Goal: Transaction & Acquisition: Purchase product/service

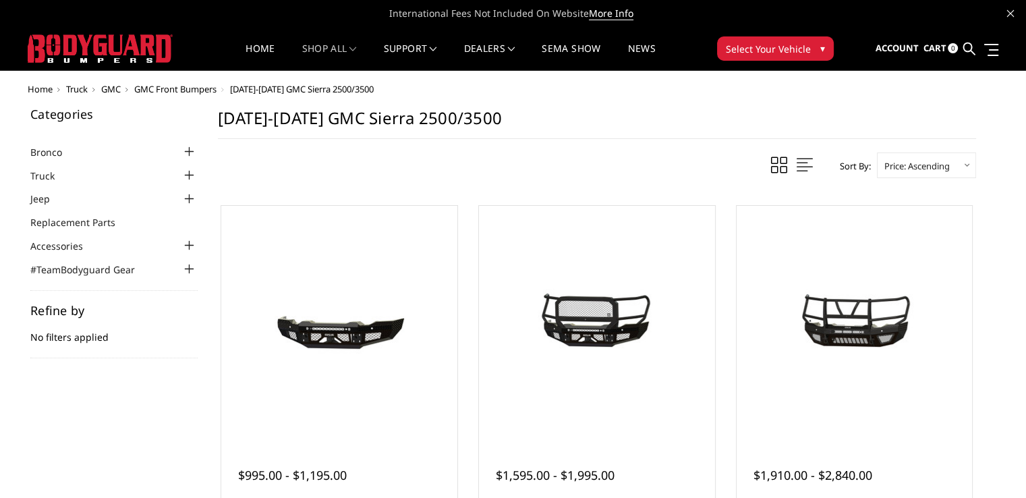
click at [78, 173] on li "Truck Chevrolet Chevrolet Front Bumpers 2024-2025 Chevrolet Silverado 2500/3500…" at bounding box center [113, 175] width 167 height 16
click at [51, 176] on link "Truck" at bounding box center [50, 176] width 41 height 14
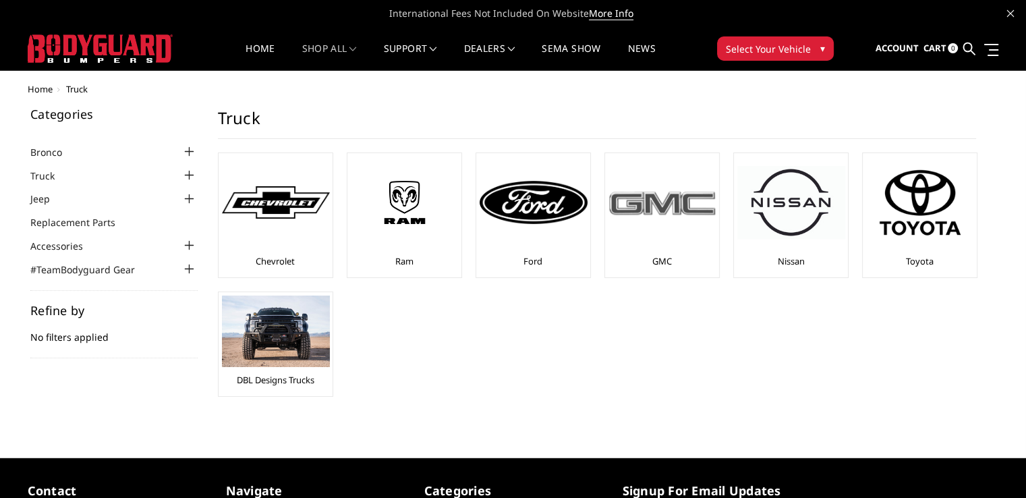
click at [653, 227] on div at bounding box center [662, 202] width 108 height 92
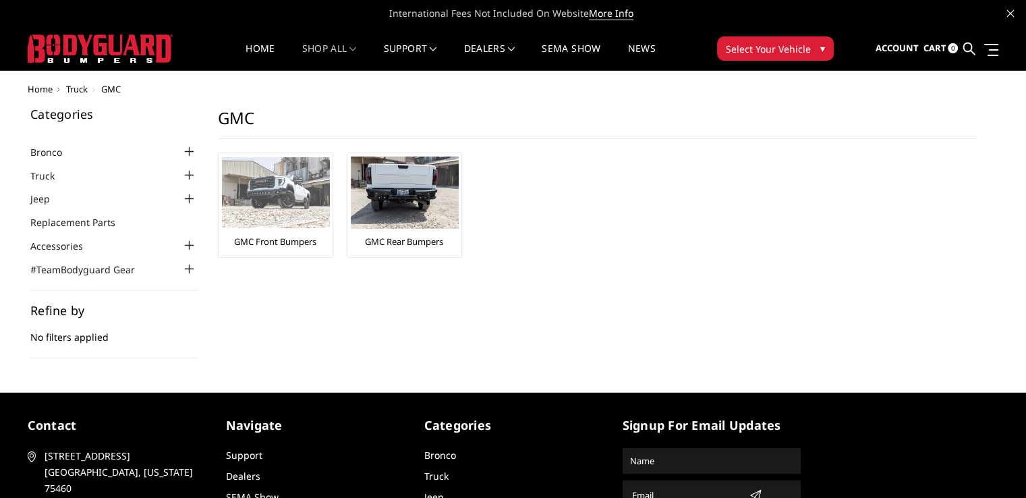
click at [250, 187] on img at bounding box center [276, 192] width 108 height 71
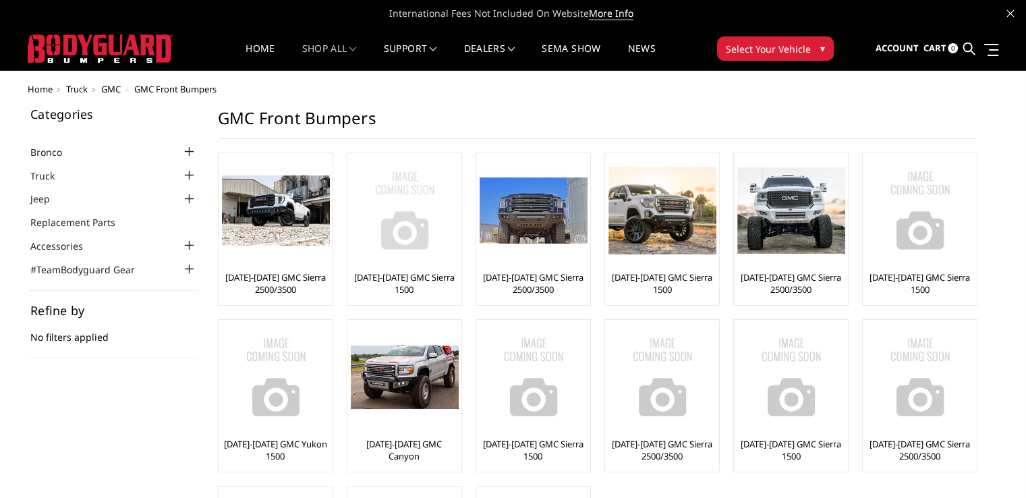
click at [380, 208] on img at bounding box center [405, 210] width 108 height 108
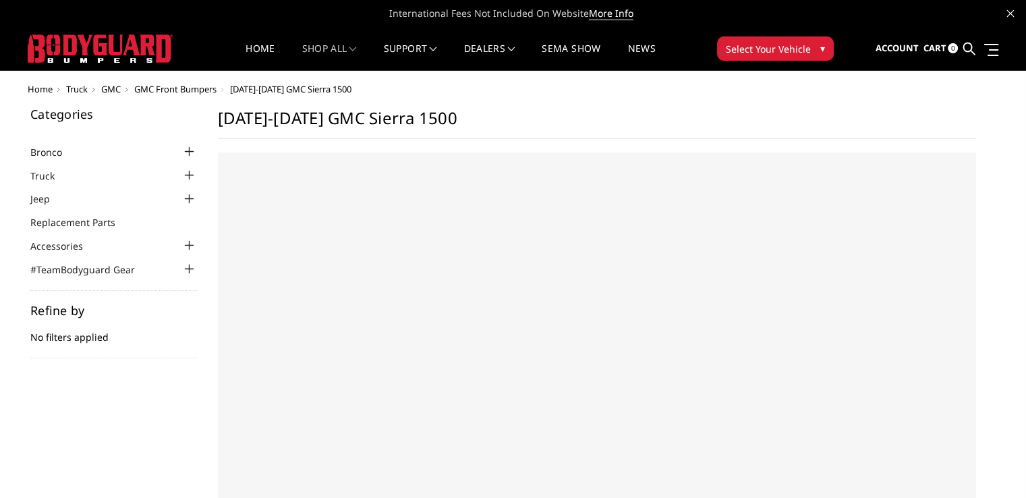
select select "US"
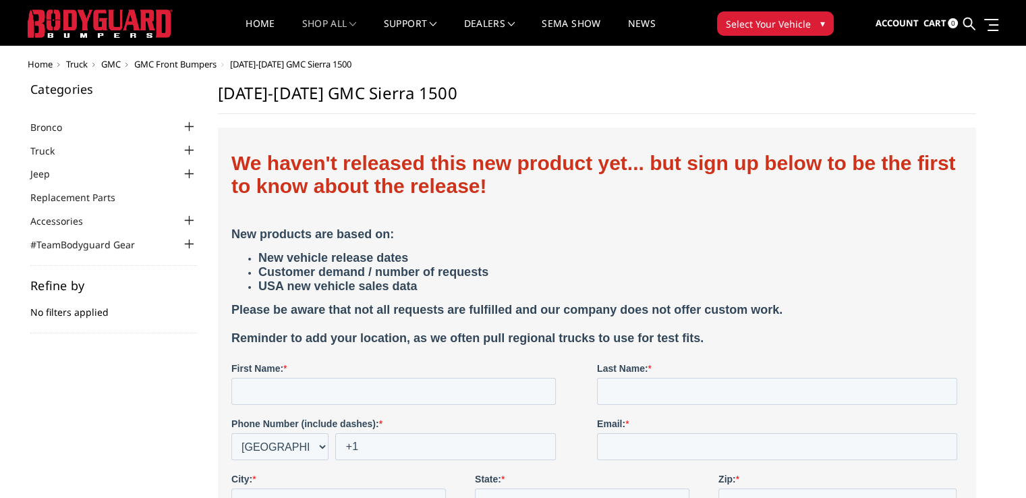
scroll to position [51, 0]
